Goal: Information Seeking & Learning: Stay updated

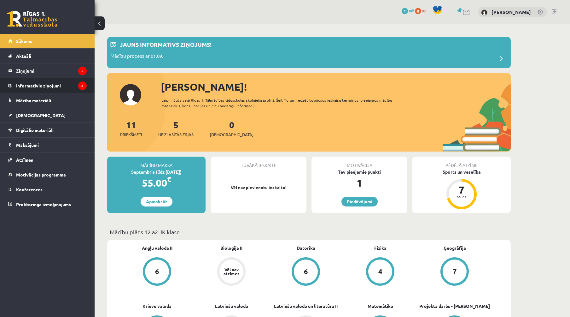
click at [46, 82] on legend "Informatīvie ziņojumi 3" at bounding box center [51, 85] width 71 height 15
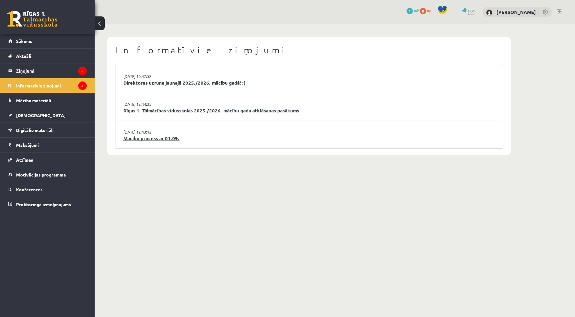
click at [172, 142] on link "Mācību process ar 01.09." at bounding box center [308, 138] width 371 height 7
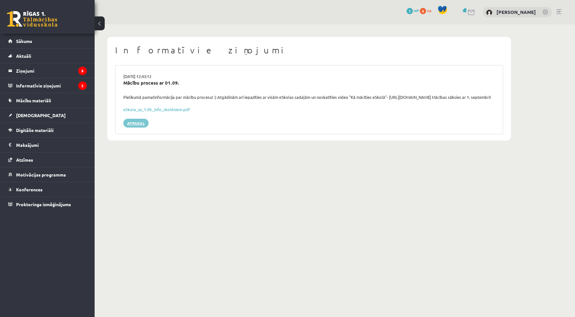
click at [132, 125] on link "Atpakaļ" at bounding box center [135, 123] width 25 height 9
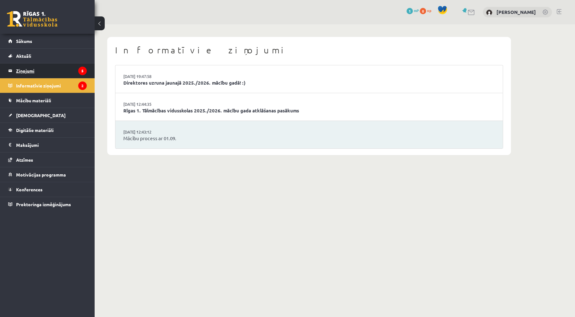
click at [39, 69] on legend "Ziņojumi 5" at bounding box center [51, 70] width 71 height 15
